Goal: Information Seeking & Learning: Learn about a topic

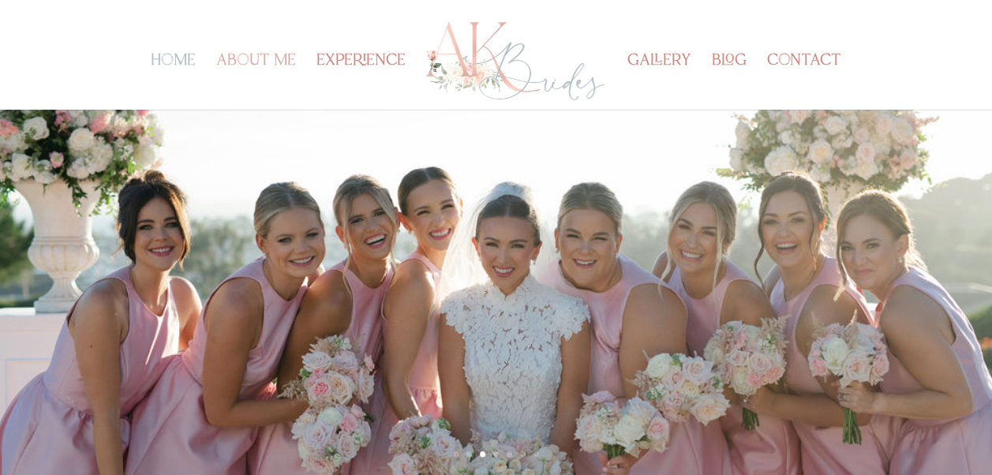
click at [260, 64] on link "about me" at bounding box center [256, 82] width 80 height 54
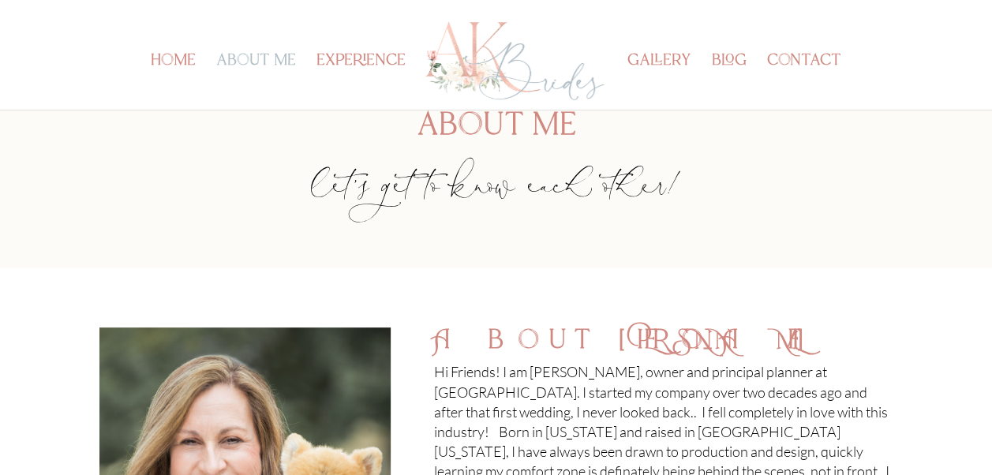
scroll to position [66, 0]
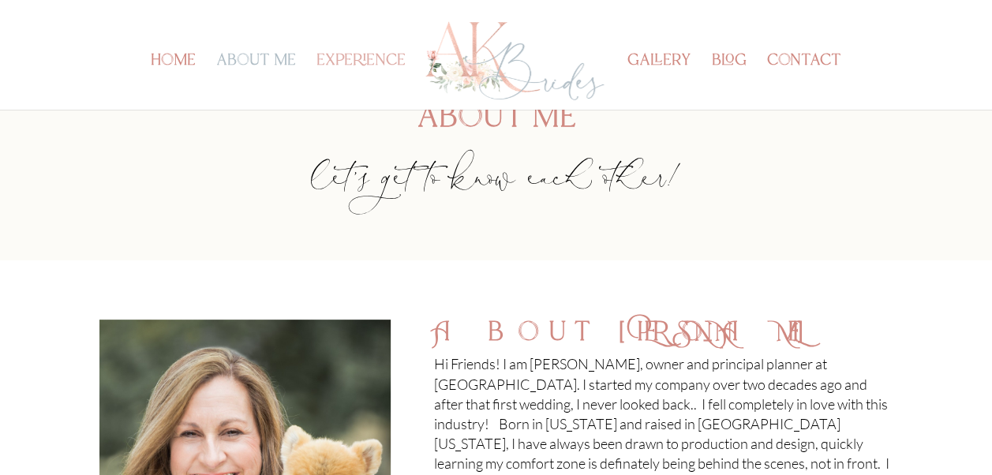
click at [358, 63] on link "experience" at bounding box center [360, 82] width 89 height 54
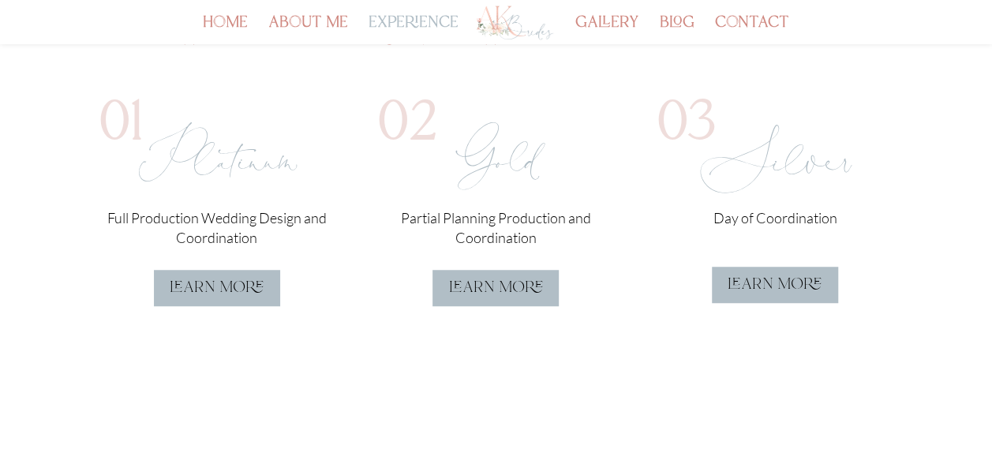
scroll to position [486, 0]
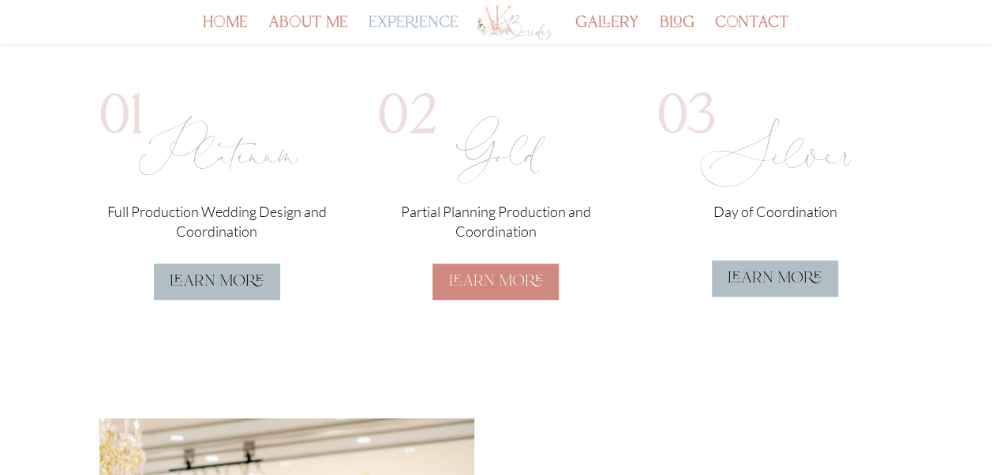
click at [482, 271] on link "learn more" at bounding box center [495, 282] width 126 height 36
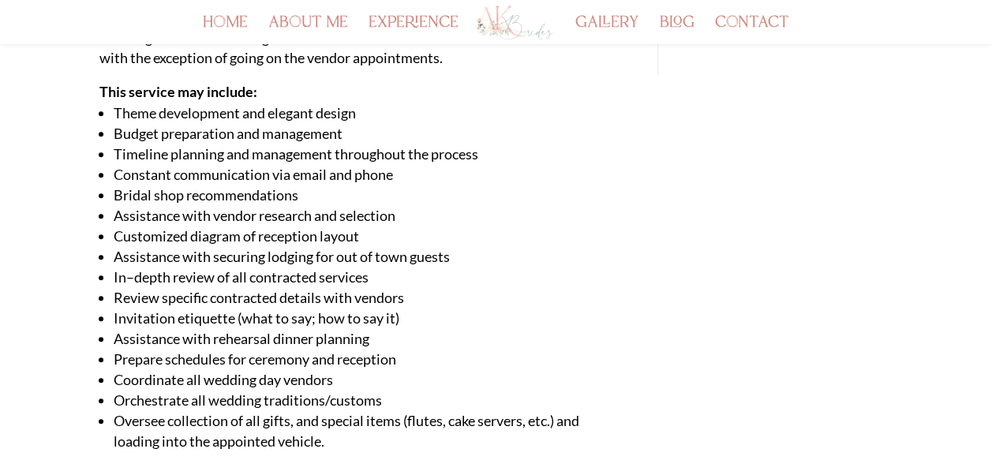
scroll to position [538, 0]
click at [649, 364] on div "Partial Planning Production and Coordination Perfect for the bride who desires …" at bounding box center [496, 14] width 794 height 939
click at [971, 241] on div "Partial Planning Production and Coordination Perfect for the bride who desires …" at bounding box center [496, 14] width 992 height 1019
click at [967, 302] on div "Partial Planning Production and Coordination Perfect for the bride who desires …" at bounding box center [496, 14] width 992 height 1019
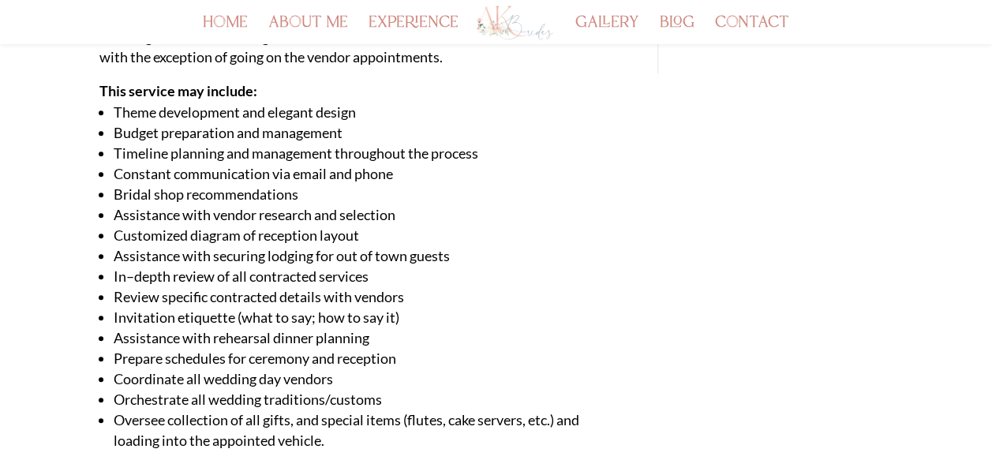
click at [750, 238] on div "Partial Planning Production and Coordination Perfect for the bride who desires …" at bounding box center [496, 14] width 794 height 939
drag, startPoint x: 690, startPoint y: 243, endPoint x: 327, endPoint y: 205, distance: 365.7
click at [645, 243] on div "Partial Planning Production and Coordination Perfect for the bride who desires …" at bounding box center [496, 14] width 794 height 939
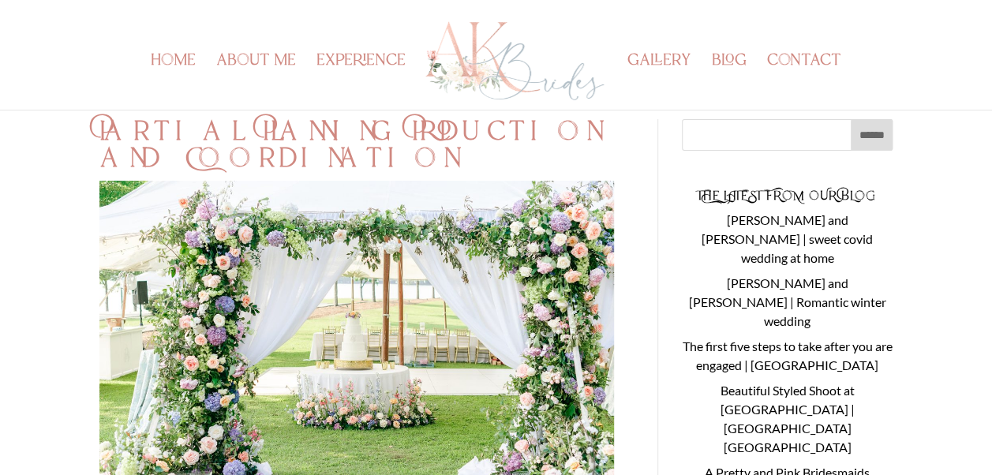
scroll to position [0, 0]
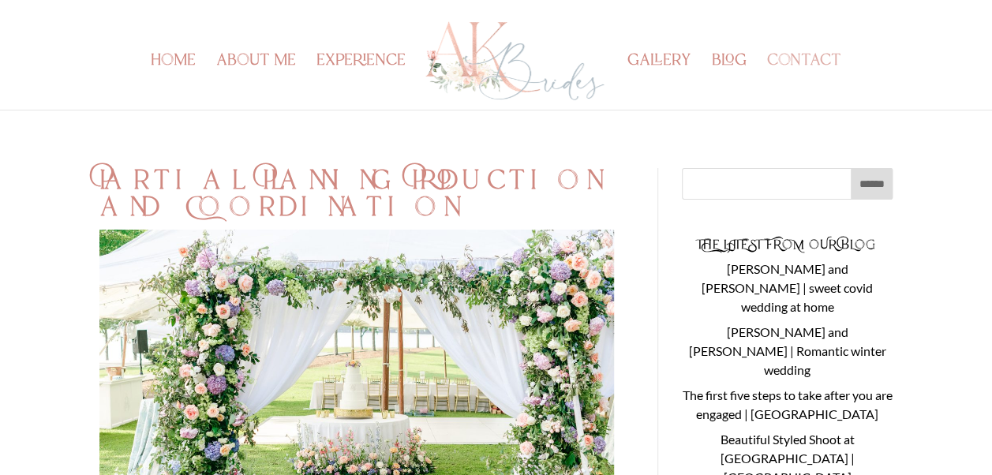
click at [784, 61] on link "contact" at bounding box center [804, 82] width 74 height 54
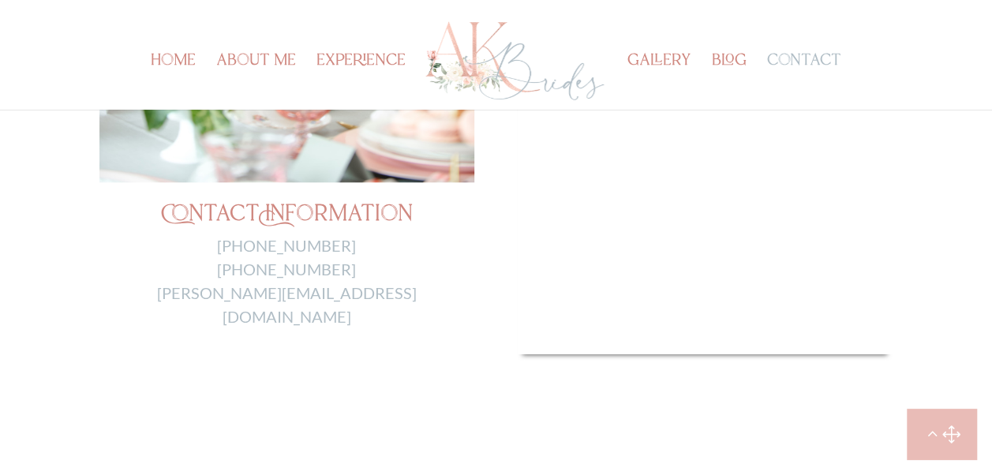
scroll to position [664, 0]
